Goal: Submit feedback/report problem

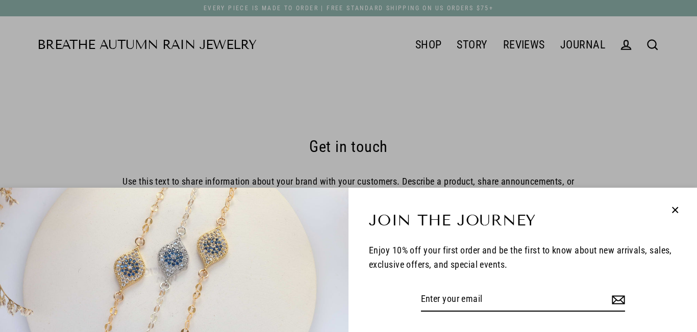
drag, startPoint x: 674, startPoint y: 212, endPoint x: 527, endPoint y: 204, distance: 147.7
click at [674, 211] on icon "button" at bounding box center [675, 210] width 13 height 13
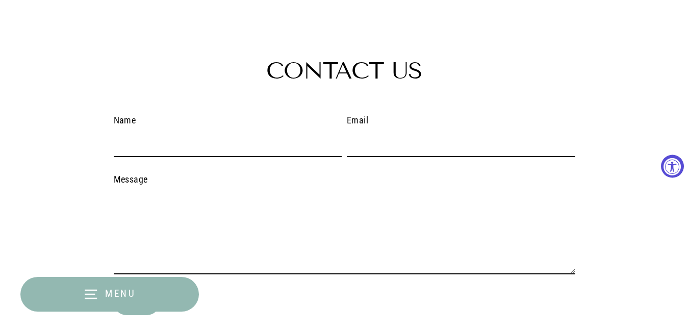
scroll to position [255, 0]
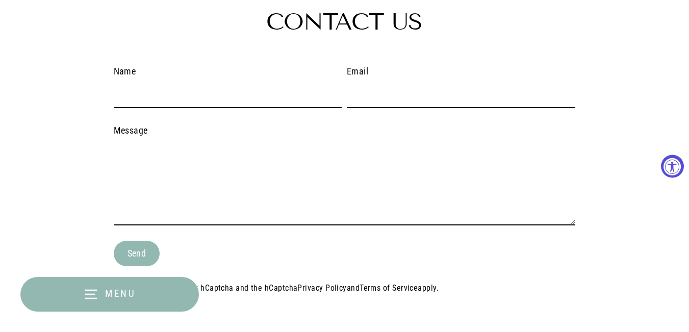
click at [164, 103] on input "Name" at bounding box center [228, 96] width 229 height 24
type input "[PERSON_NAME]"
drag, startPoint x: 430, startPoint y: 99, endPoint x: 433, endPoint y: 110, distance: 11.6
click at [431, 98] on input "Email" at bounding box center [462, 96] width 229 height 24
type input "[PERSON_NAME][EMAIL_ADDRESS][DOMAIN_NAME]"
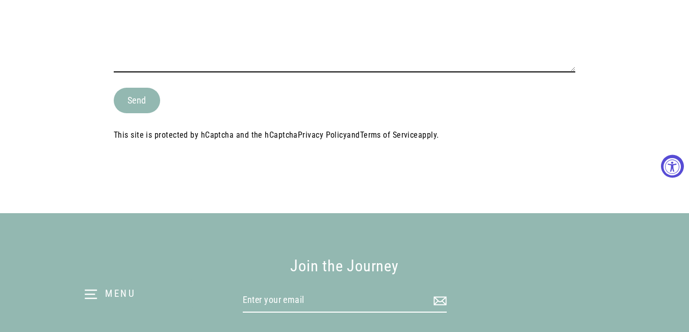
scroll to position [357, 0]
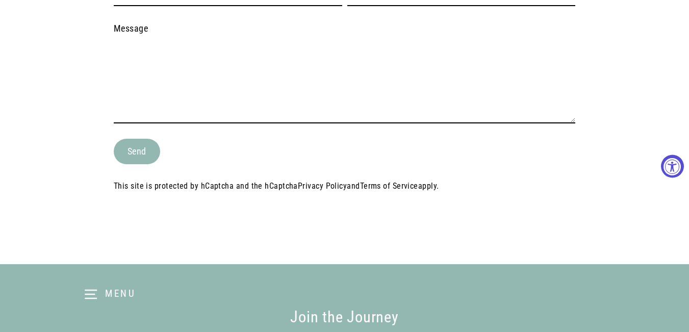
click at [144, 75] on textarea "Message" at bounding box center [345, 82] width 462 height 83
paste textarea ""Breathe Autumn Rain, Leads for Breathe Autumn Rain are being missed on [PHONE_…"
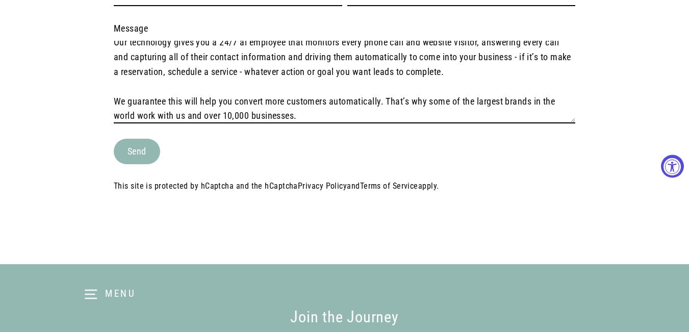
scroll to position [0, 0]
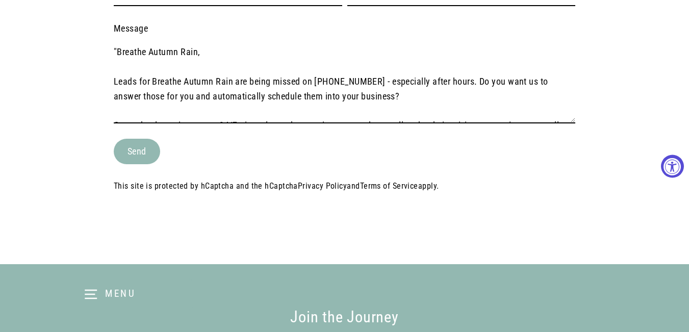
click at [132, 59] on textarea ""Breathe Autumn Rain, Leads for Breathe Autumn Rain are being missed on [PHONE_…" at bounding box center [345, 82] width 462 height 83
type textarea "Breathe Autumn Rain, Leads for Breathe Autumn Rain are being missed on [PHONE_N…"
click at [145, 153] on button "Send" at bounding box center [137, 152] width 46 height 26
